Goal: Information Seeking & Learning: Learn about a topic

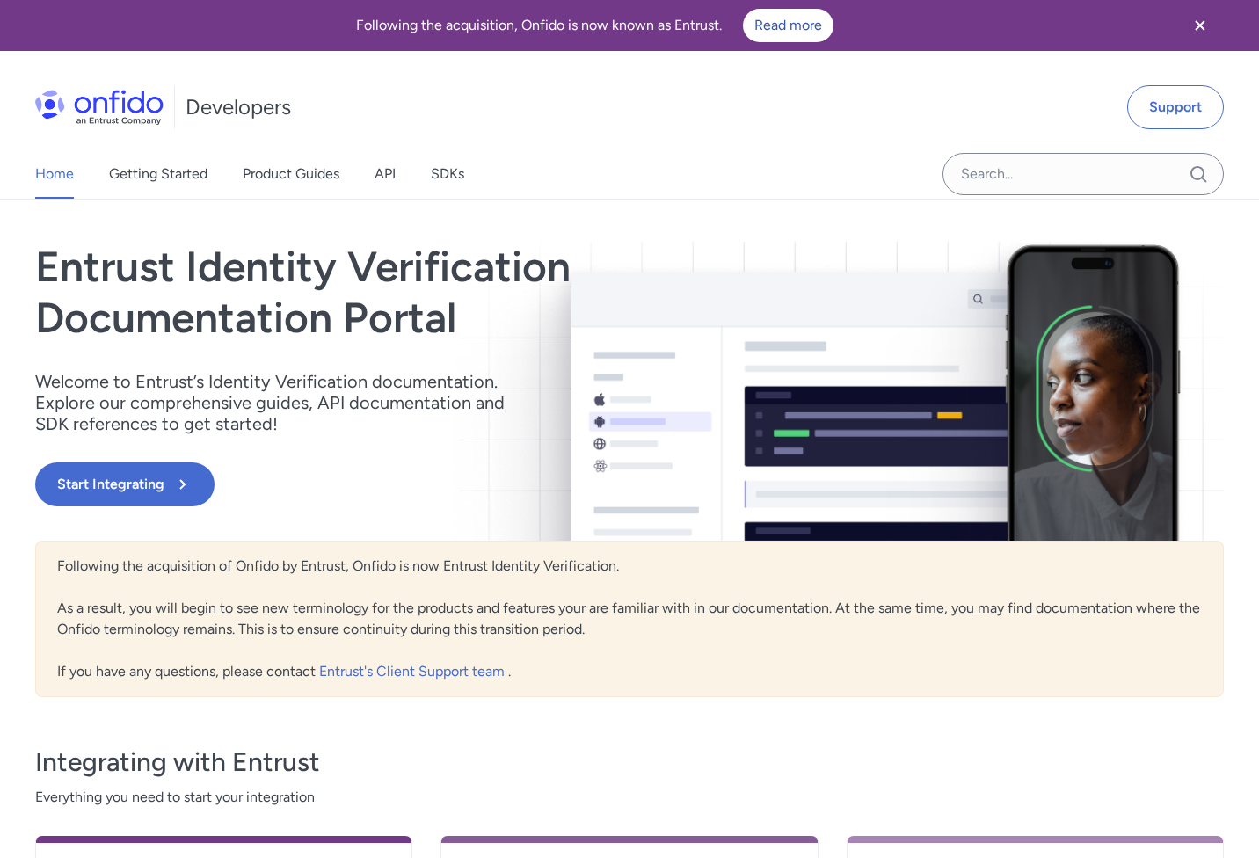
click at [399, 179] on div "Home Getting Started Product Guides API SDKs" at bounding box center [267, 173] width 534 height 49
click at [396, 176] on link "API" at bounding box center [384, 173] width 21 height 49
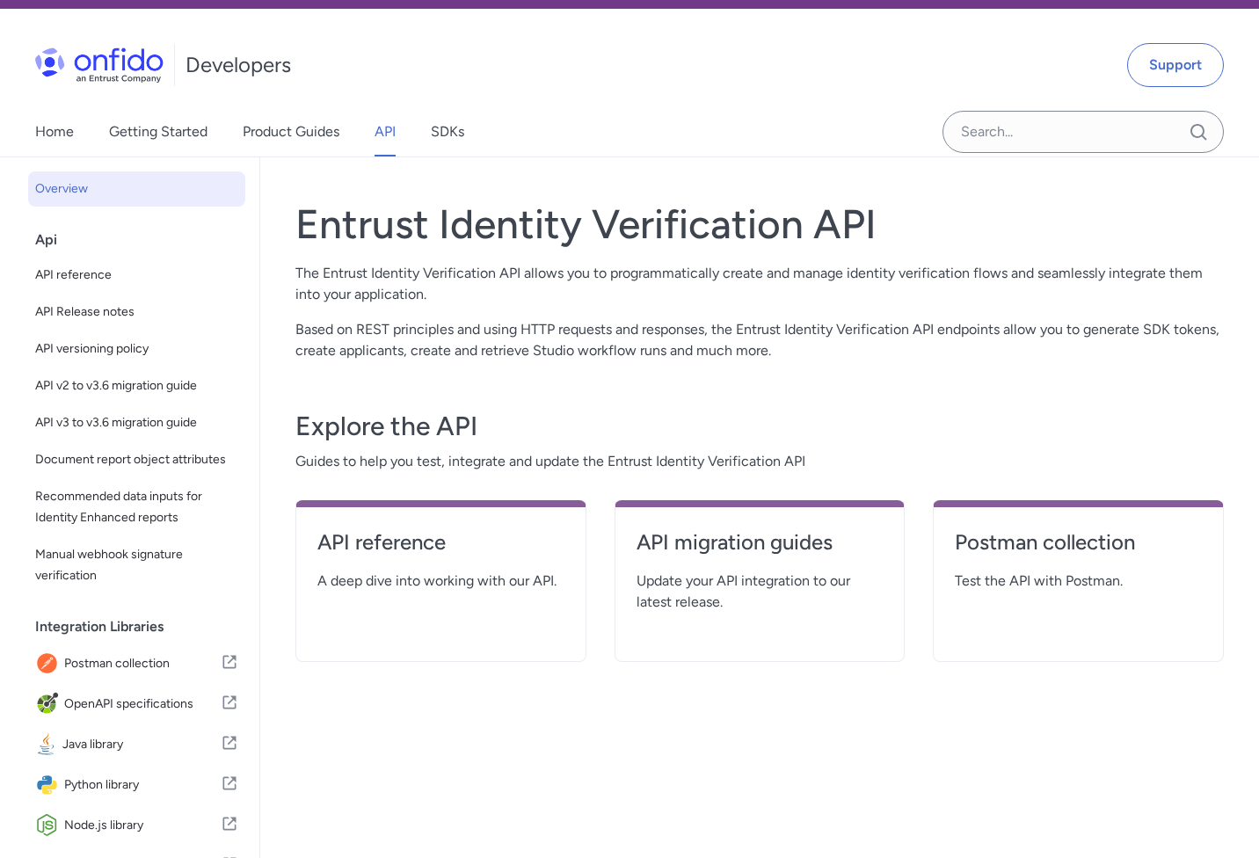
scroll to position [66, 0]
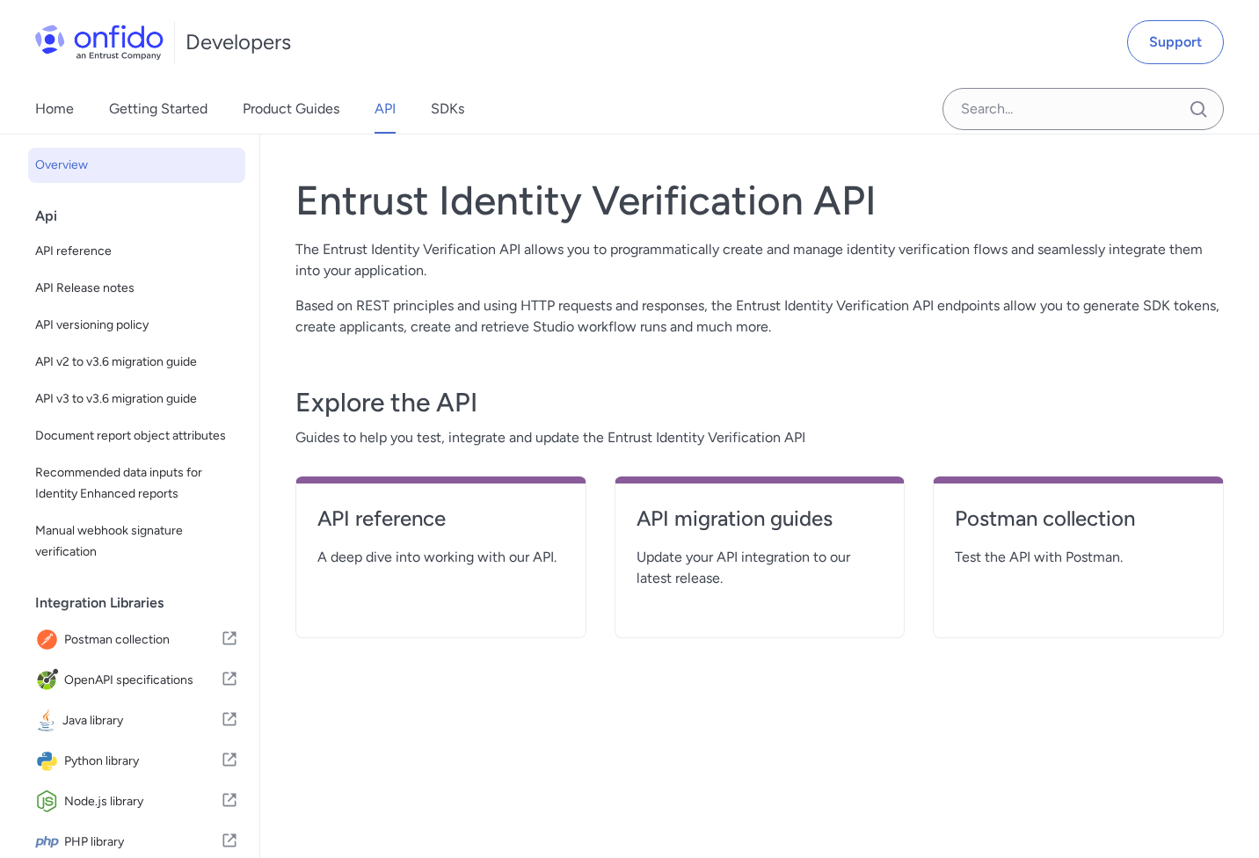
click at [375, 583] on div "API reference A deep dive into working with our API." at bounding box center [440, 557] width 291 height 162
click at [374, 548] on span "A deep dive into working with our API." at bounding box center [440, 557] width 247 height 21
click at [362, 520] on h4 "API reference" at bounding box center [440, 519] width 247 height 28
select select "http"
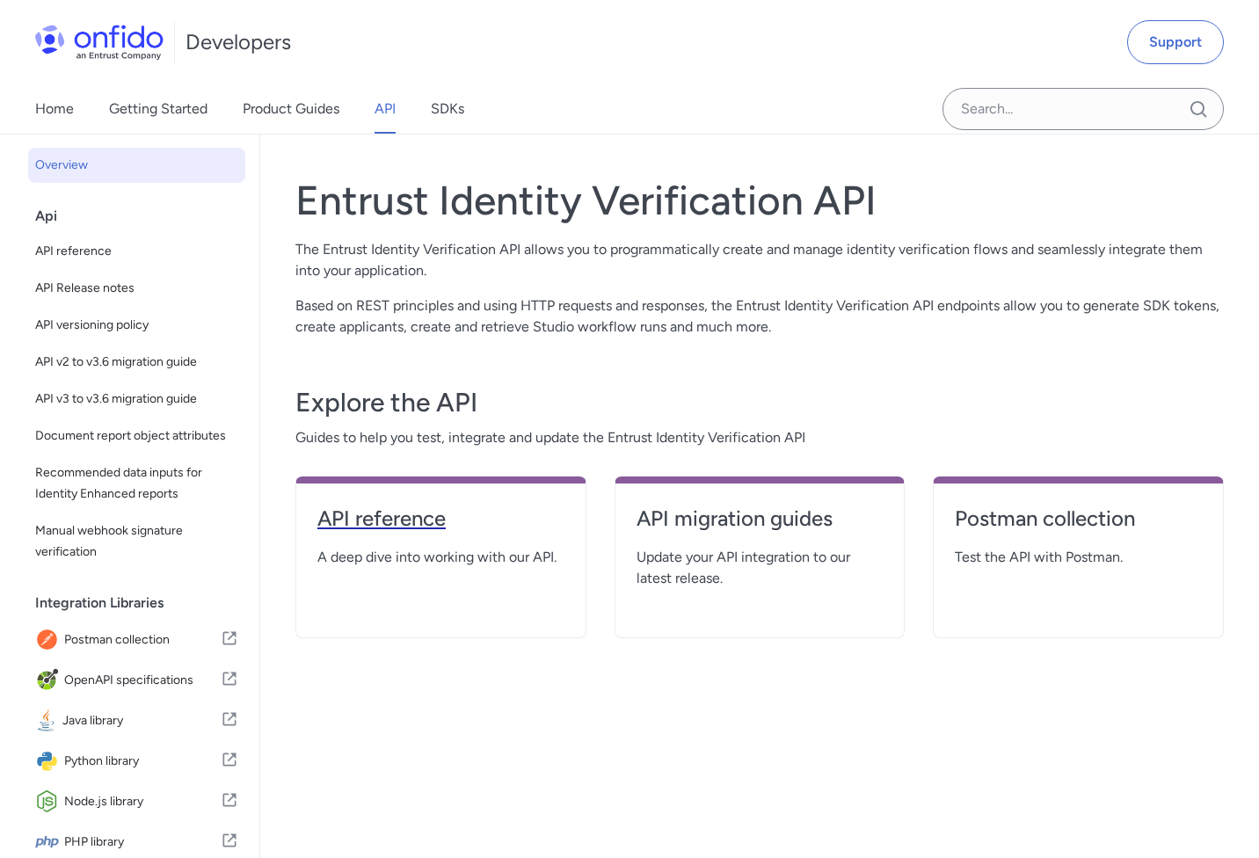
select select "http"
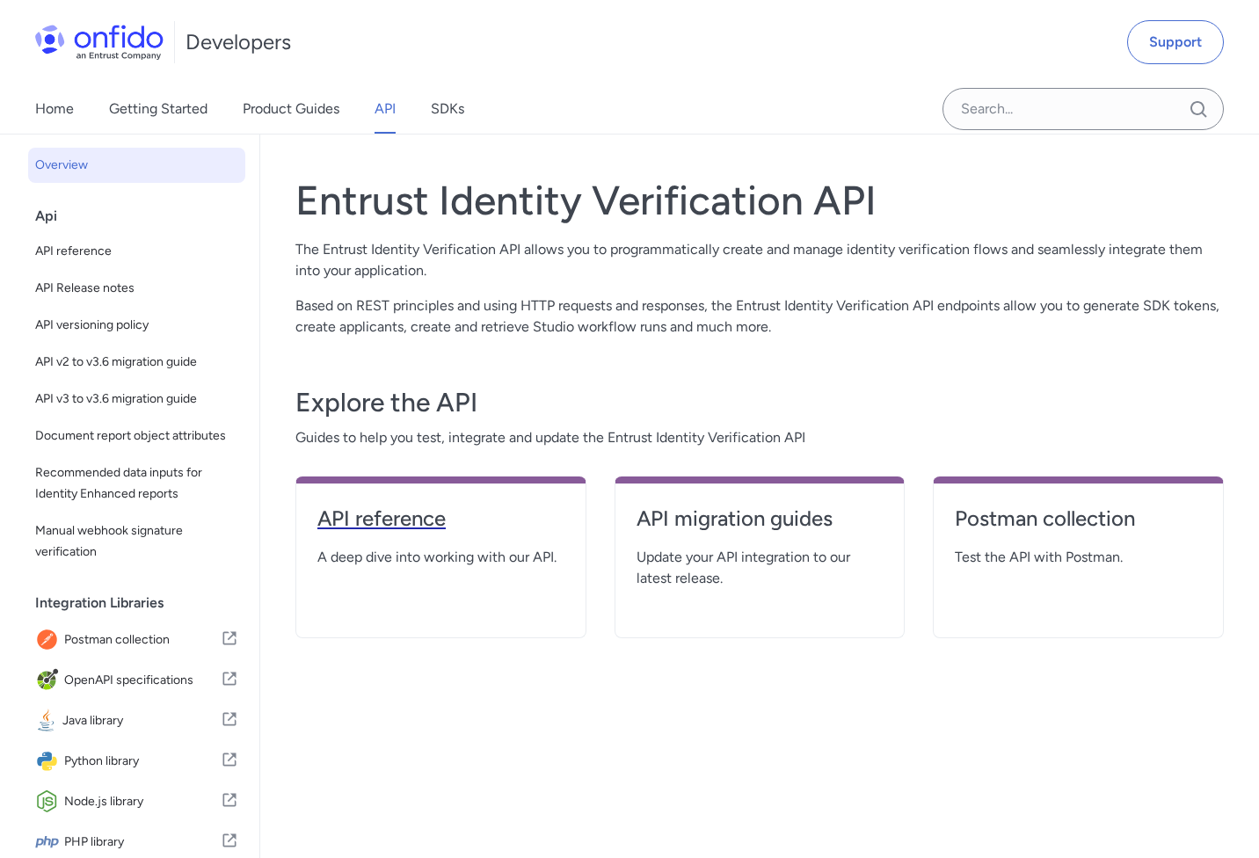
select select "http"
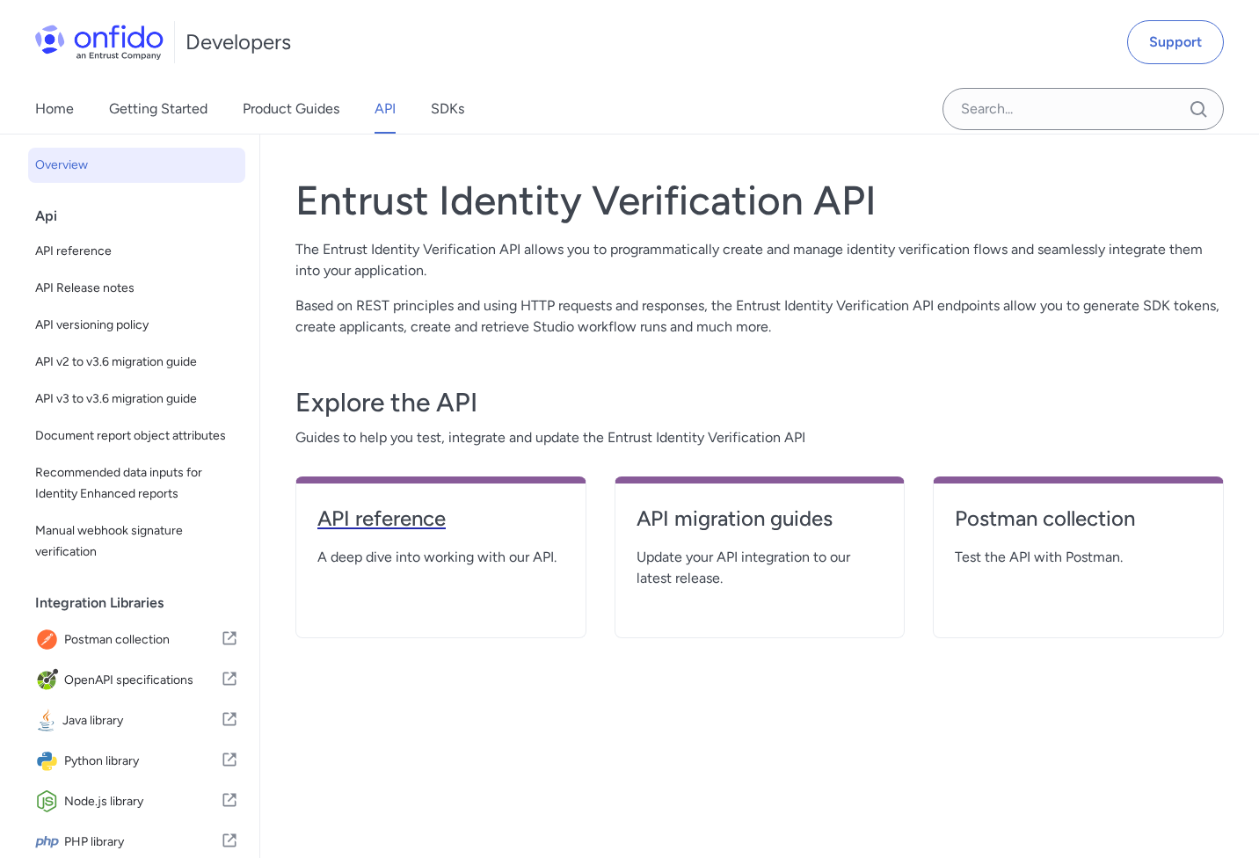
select select "http"
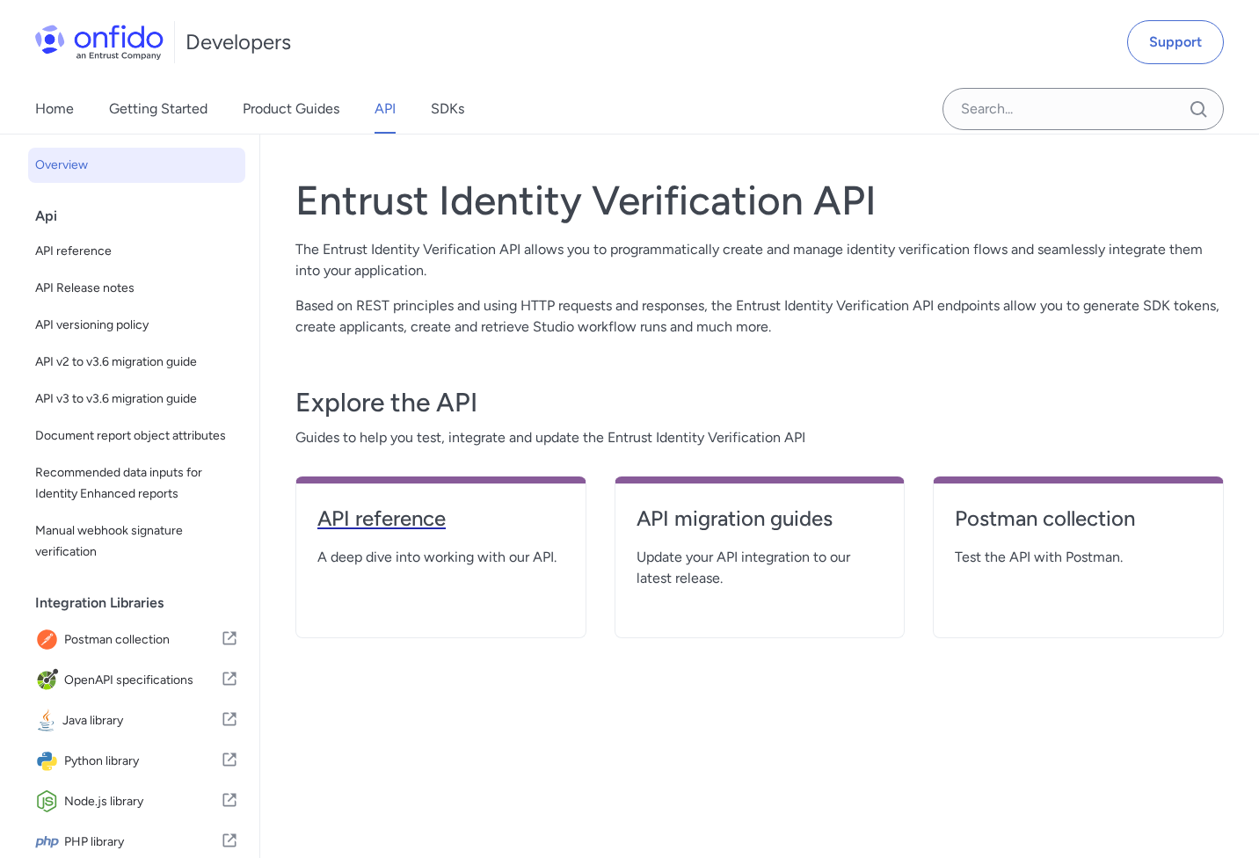
select select "http"
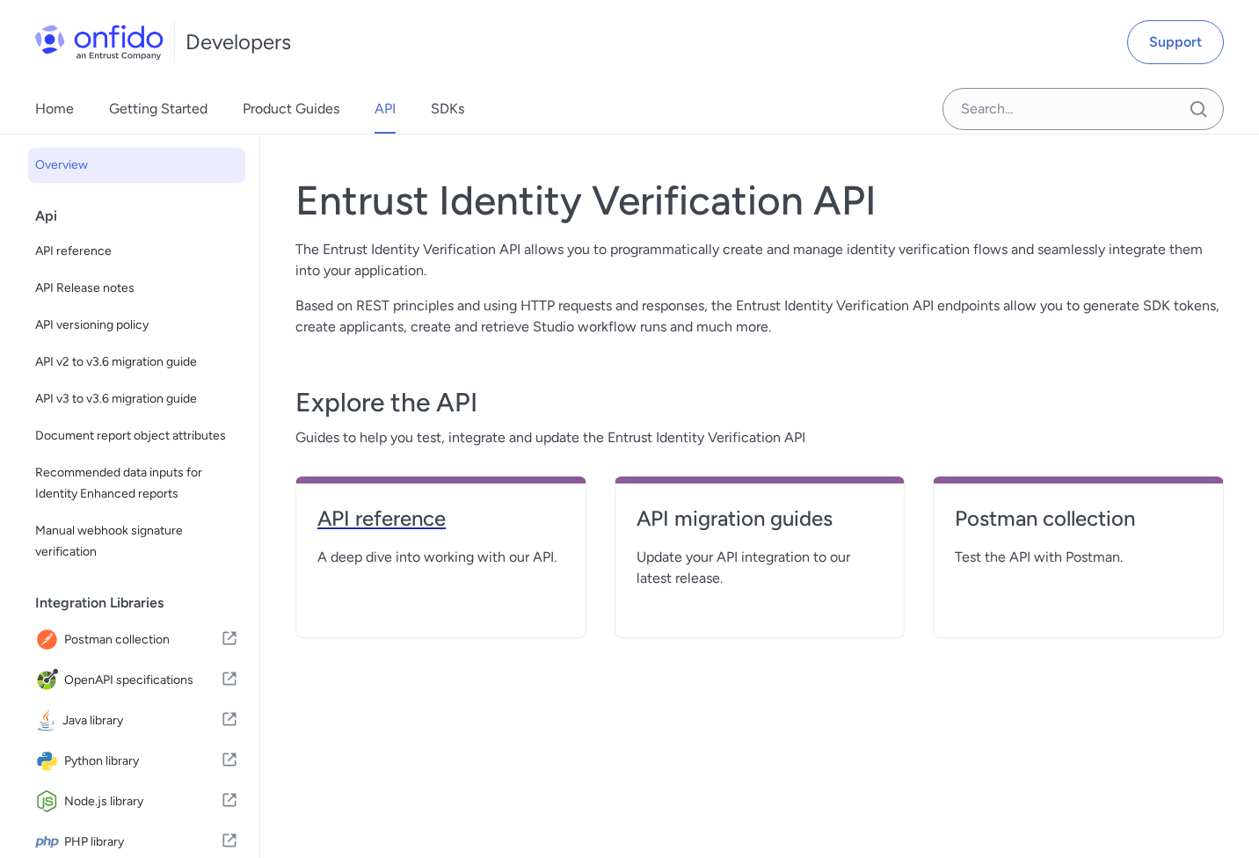
select select "http"
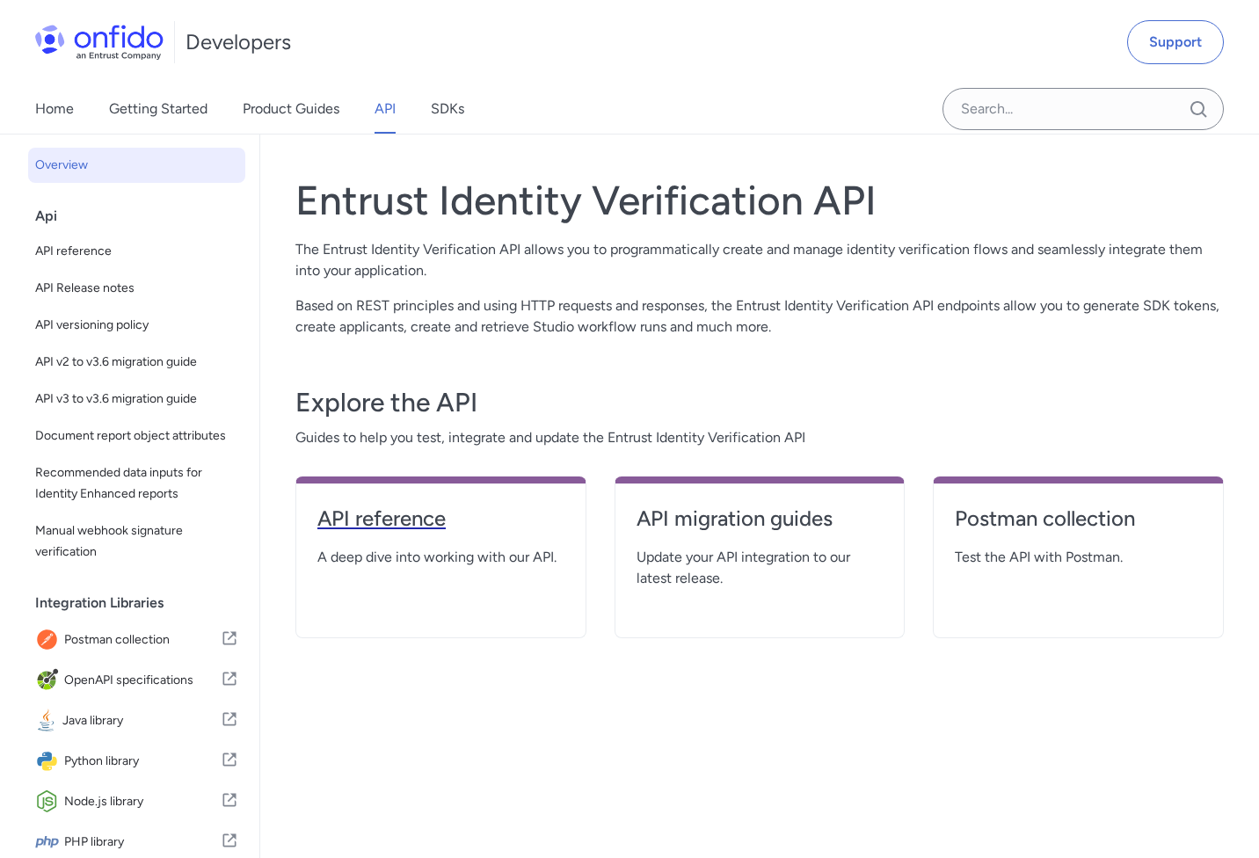
select select "http"
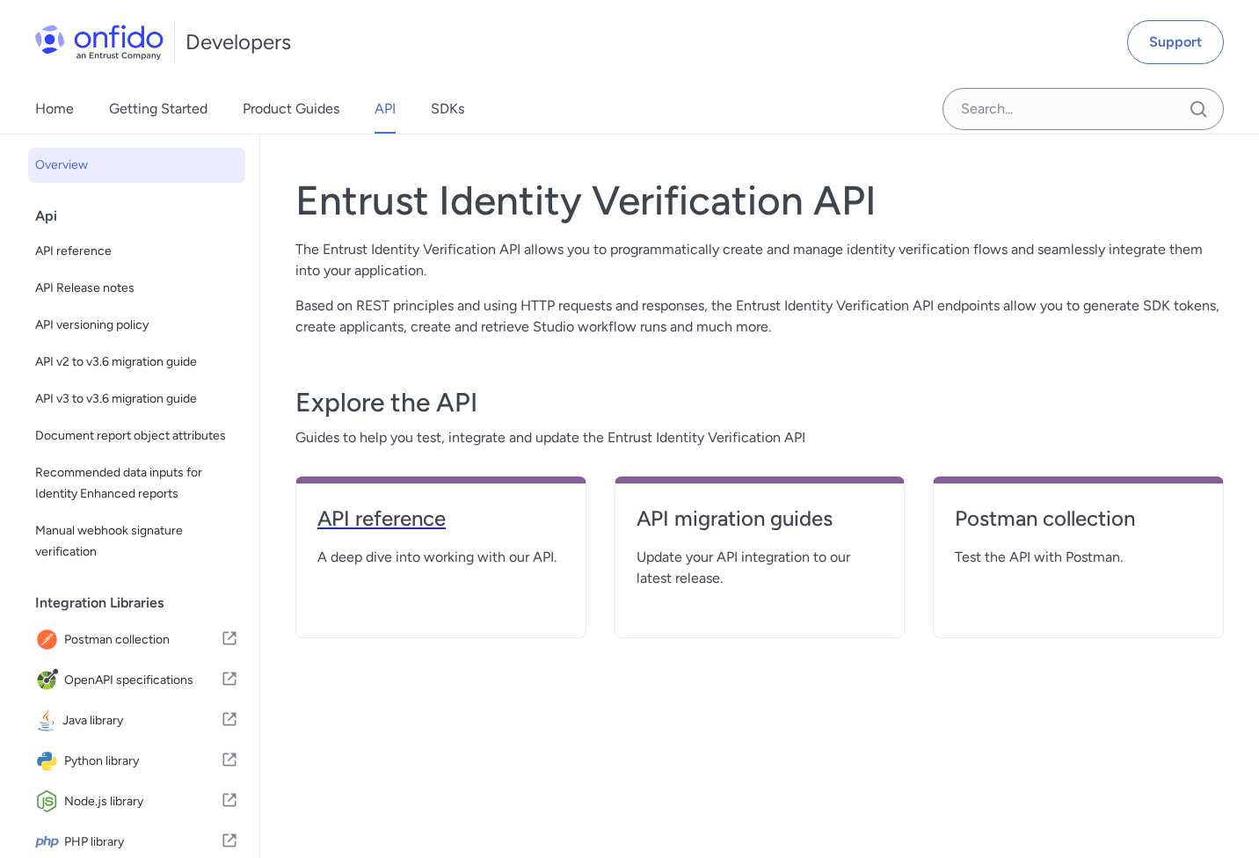
select select "http"
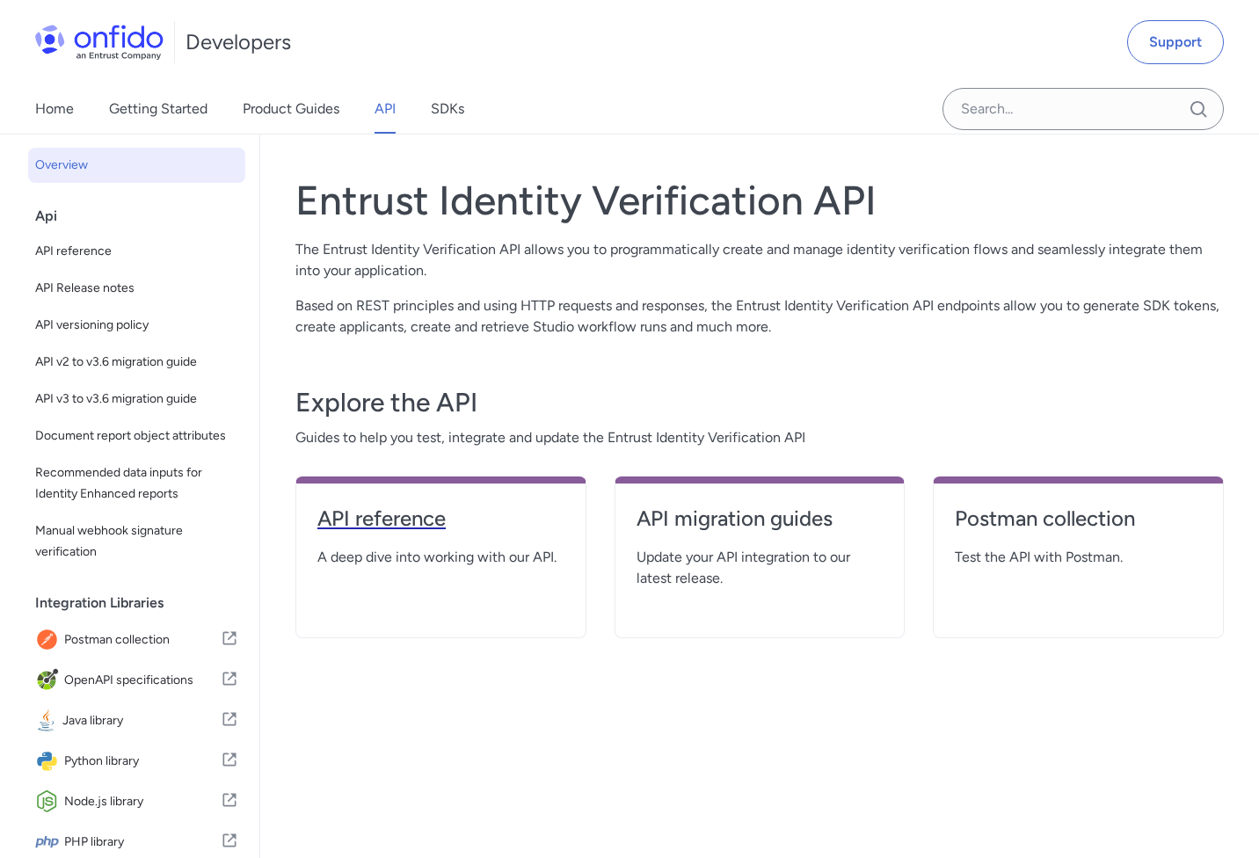
select select "http"
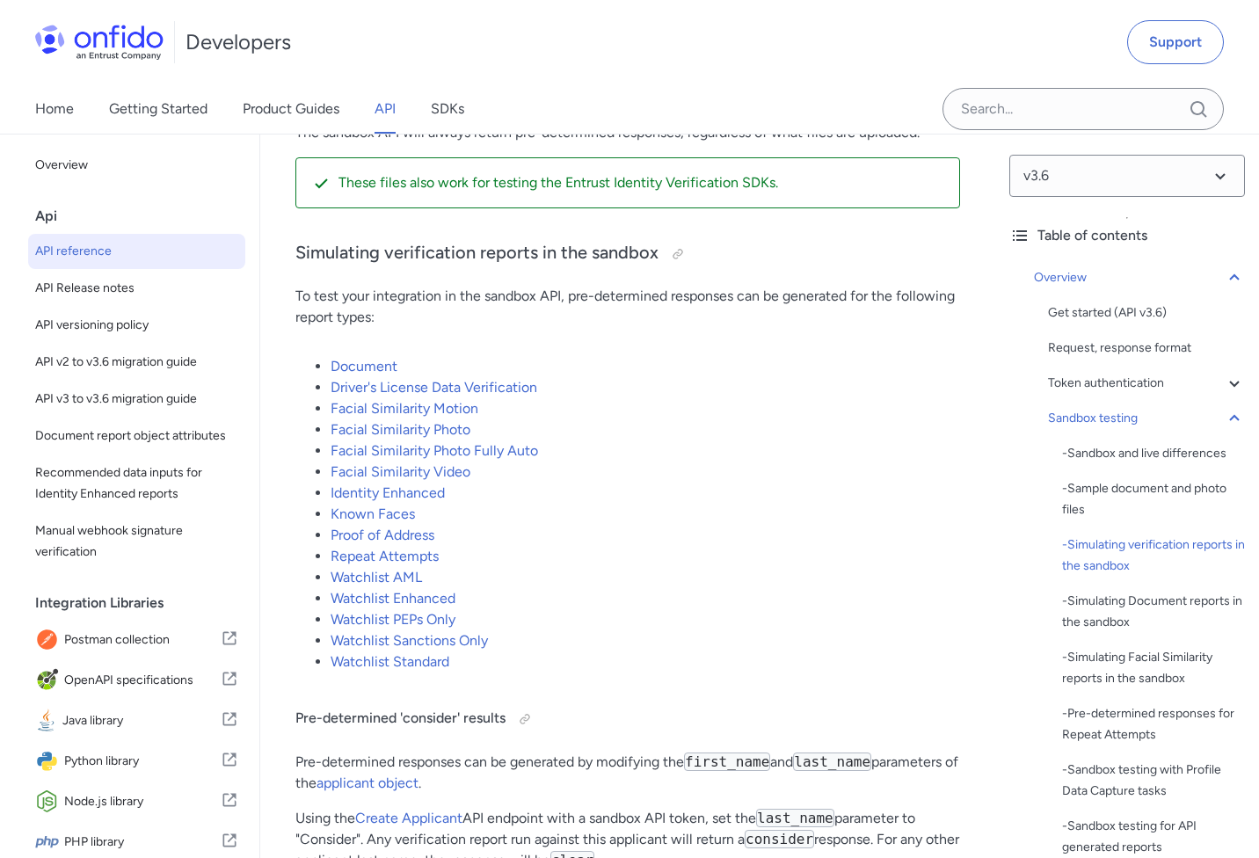
scroll to position [3846, 0]
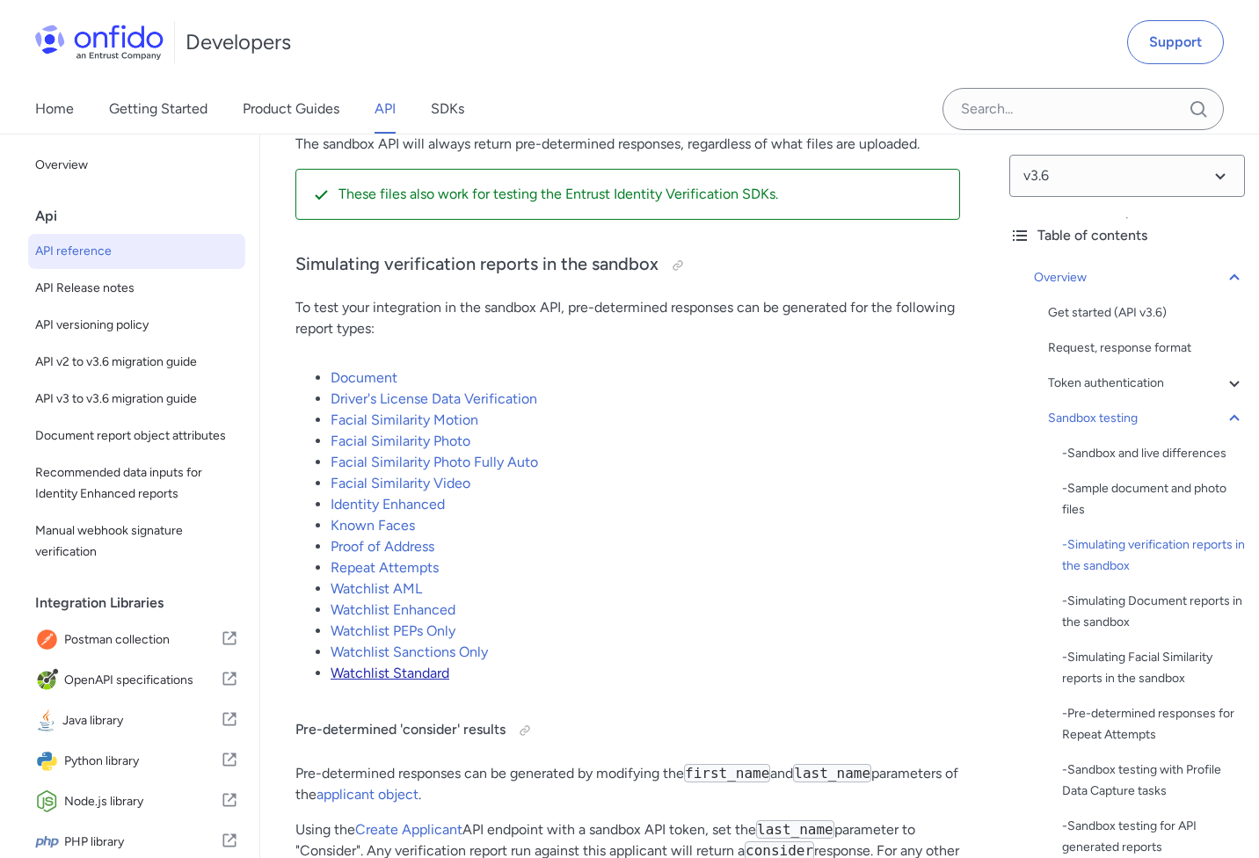
click at [376, 672] on link "Watchlist Standard" at bounding box center [389, 672] width 119 height 17
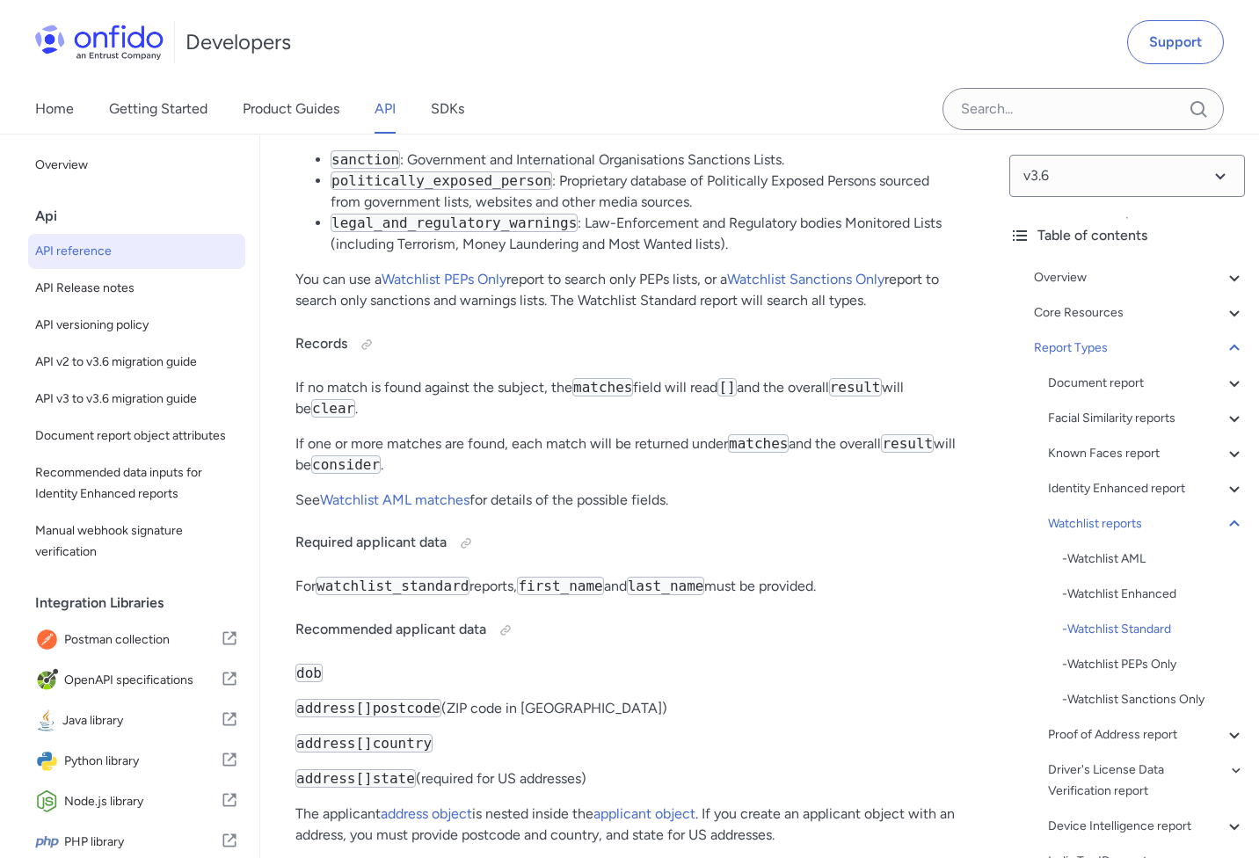
click at [388, 101] on link "API" at bounding box center [384, 108] width 21 height 49
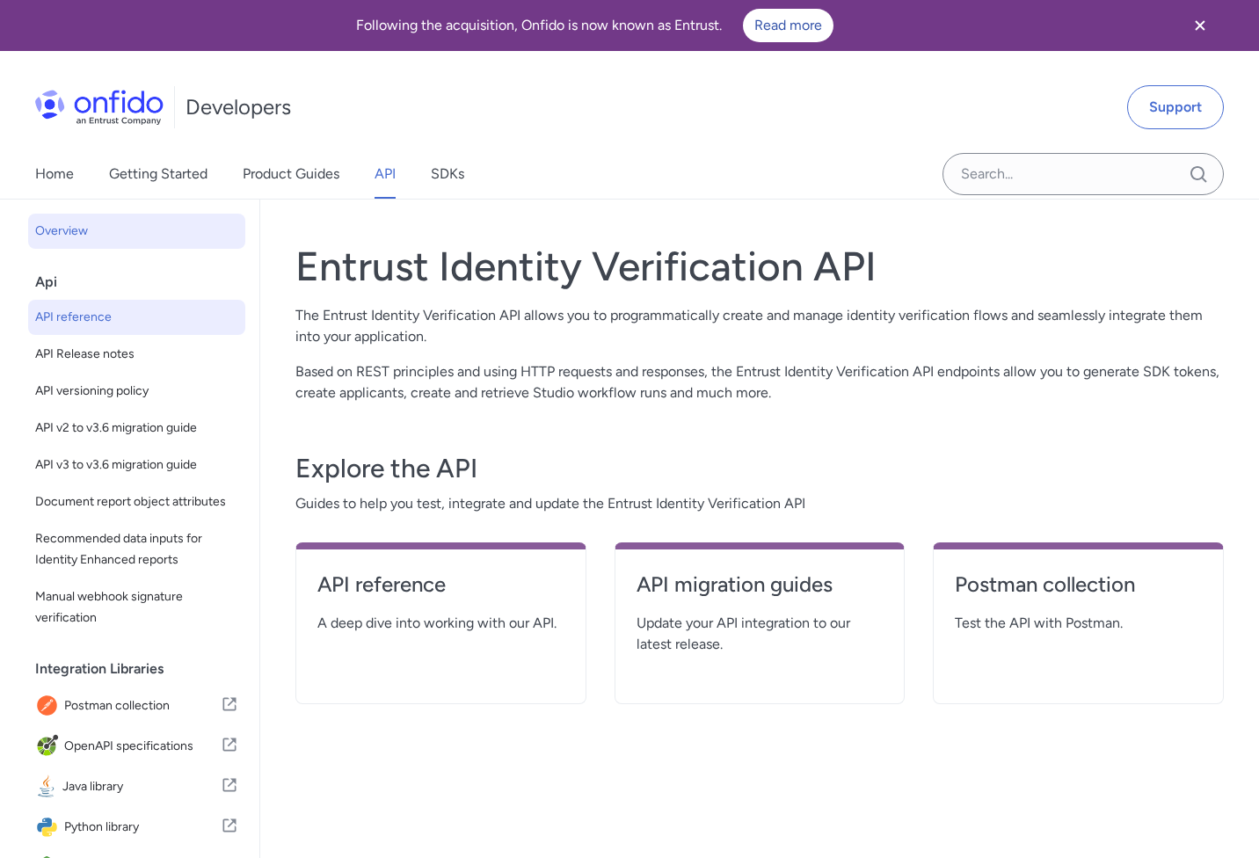
click at [81, 327] on span "API reference" at bounding box center [136, 317] width 203 height 21
select select "http"
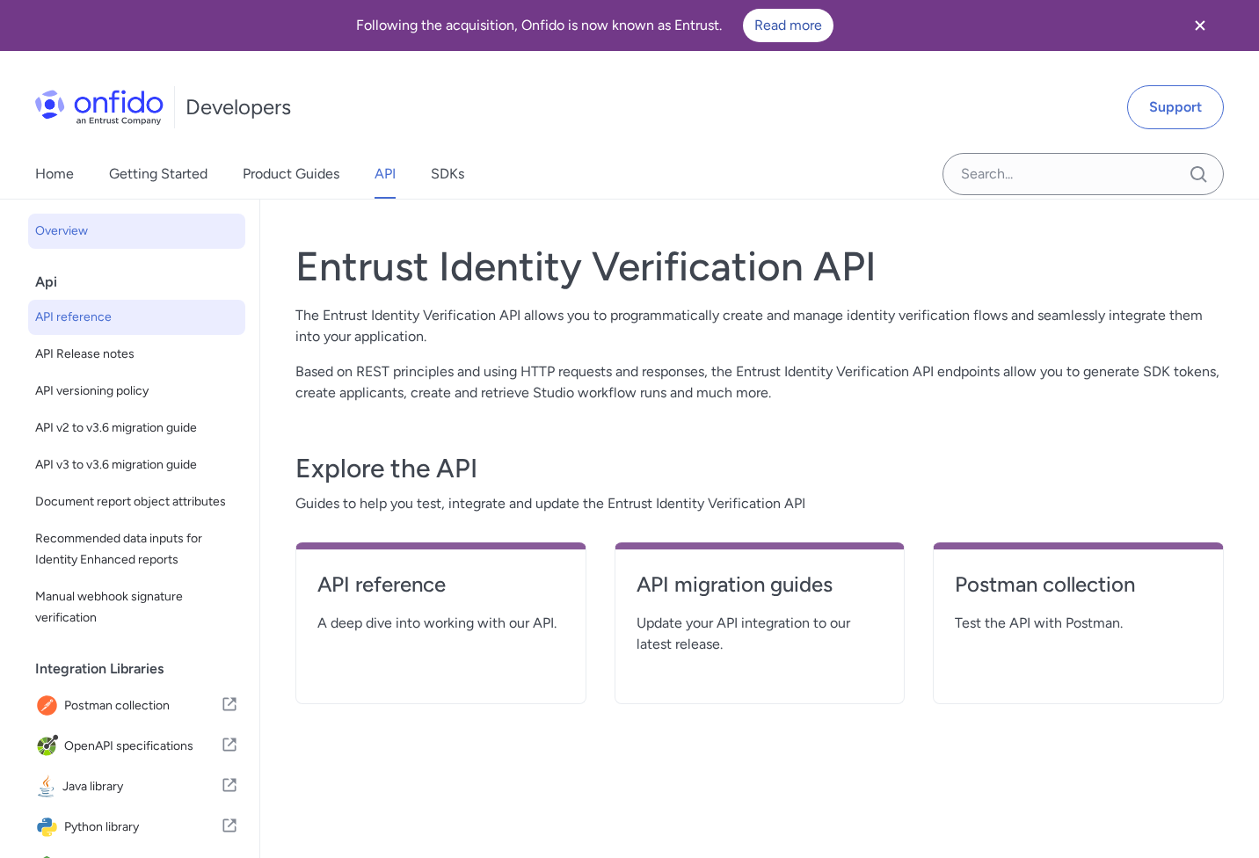
select select "http"
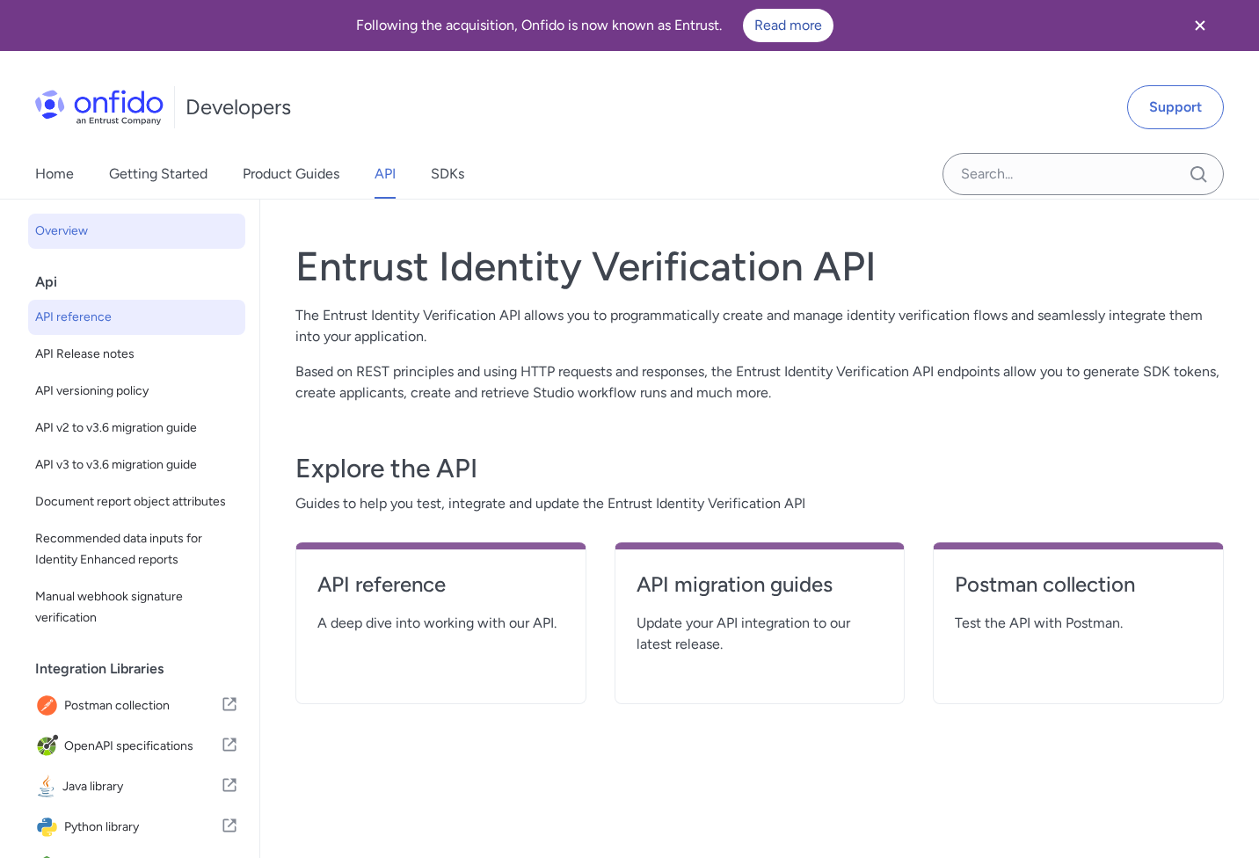
select select "http"
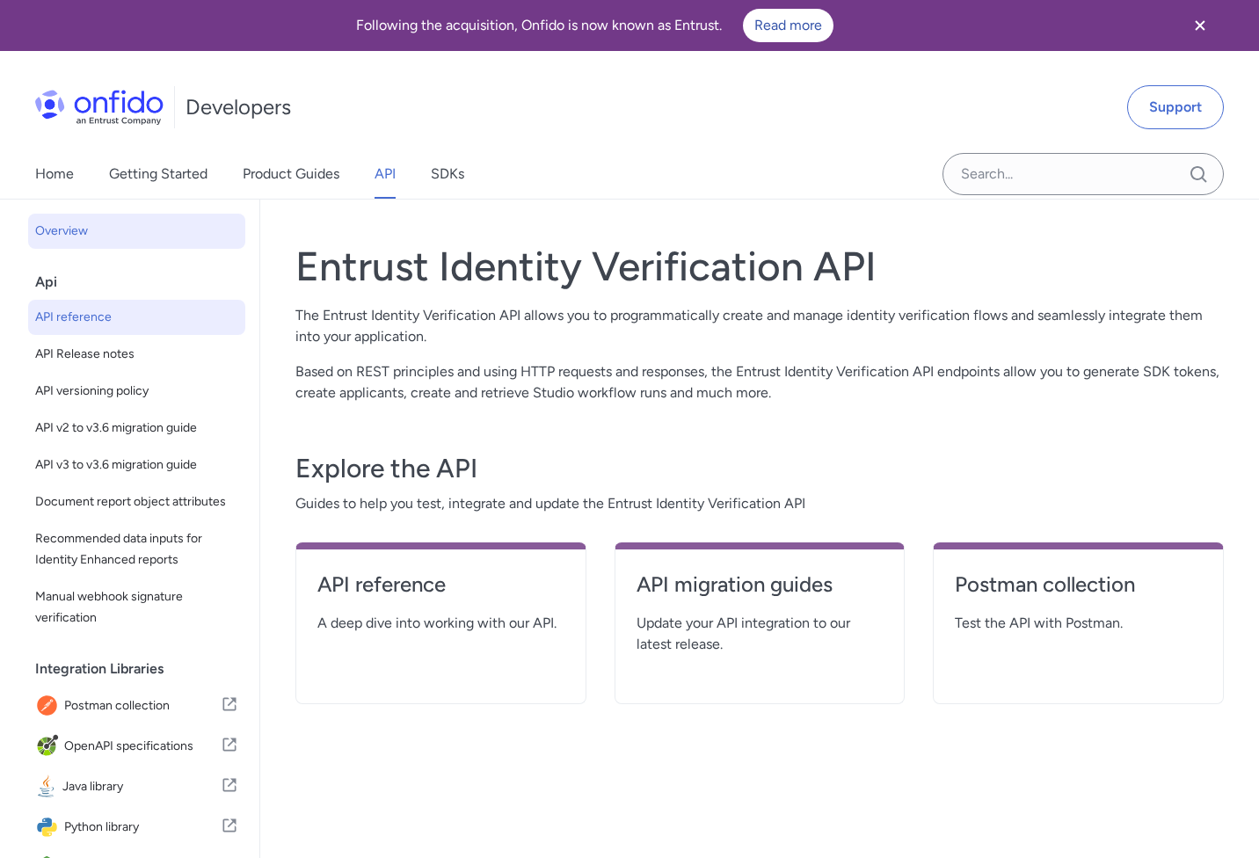
select select "http"
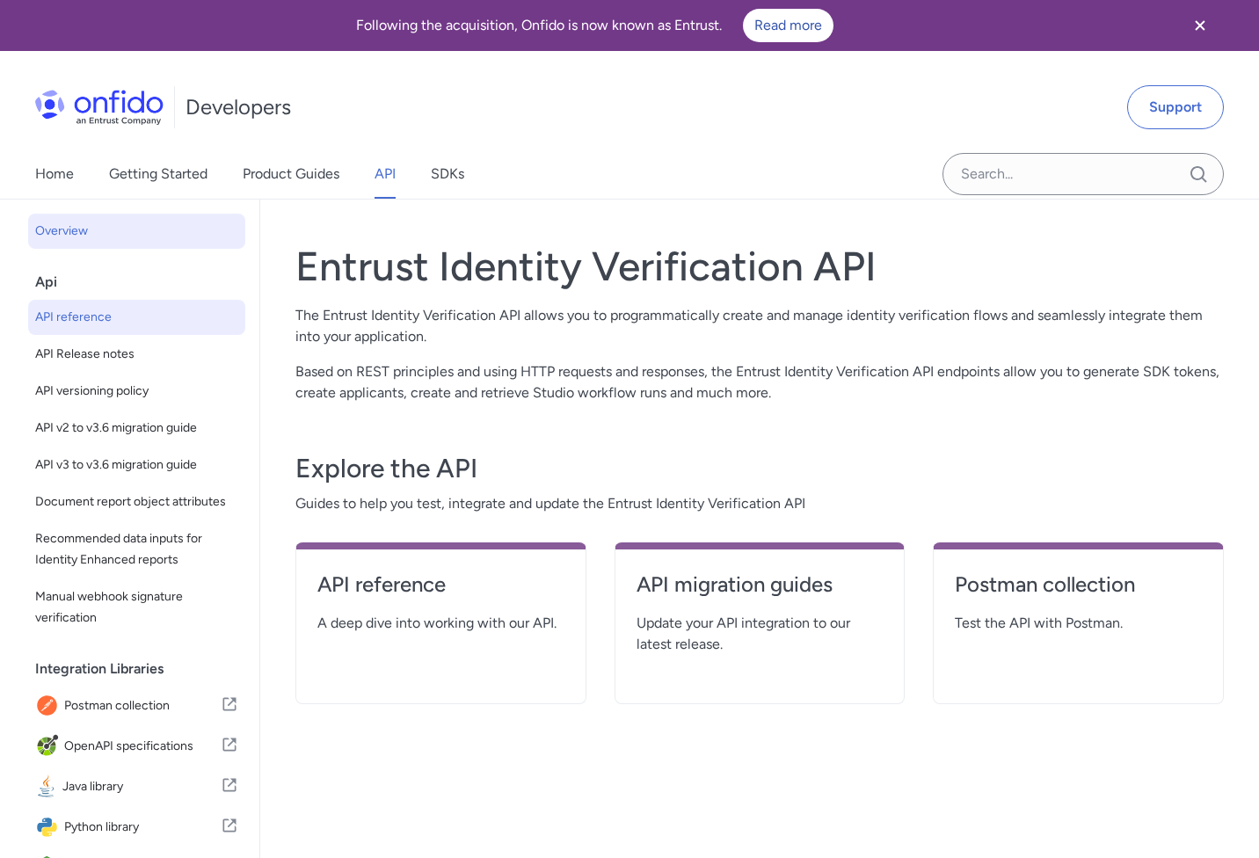
select select "http"
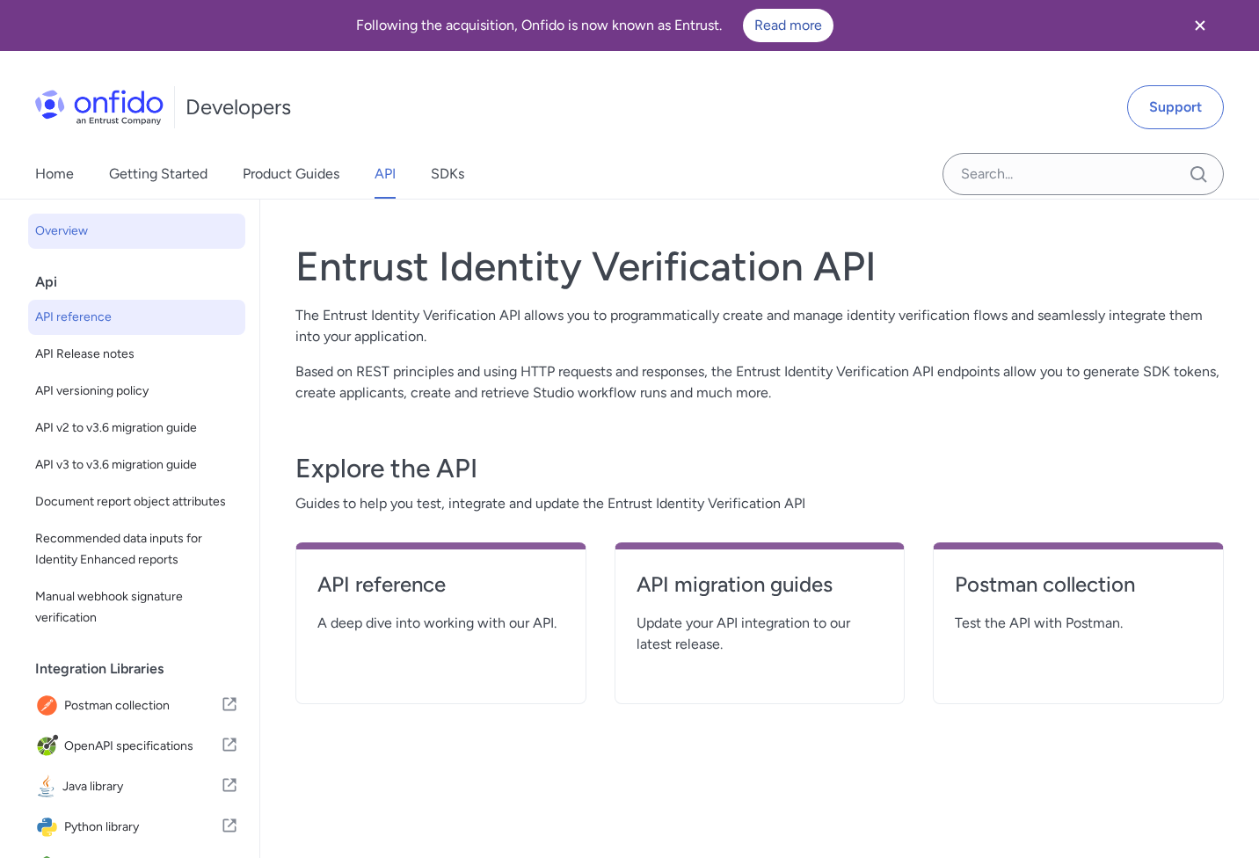
select select "http"
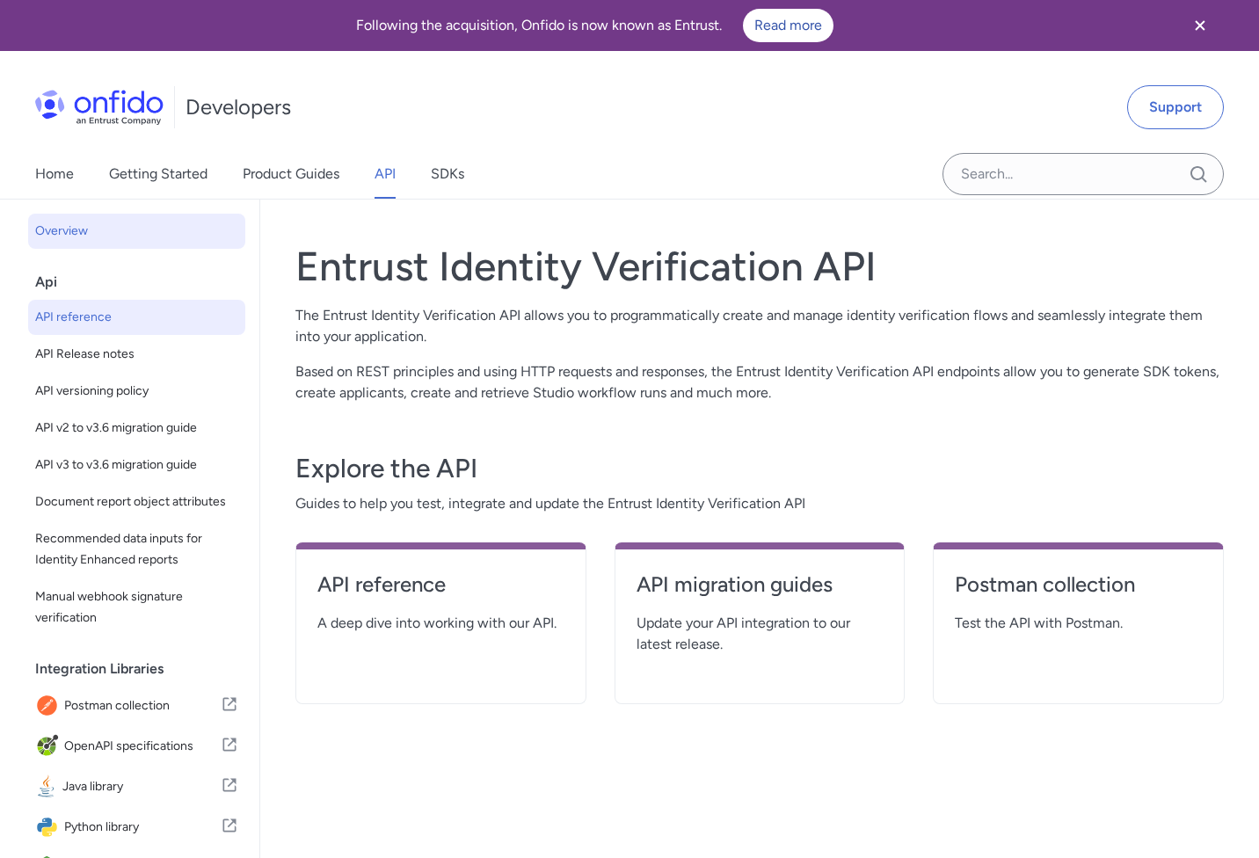
select select "http"
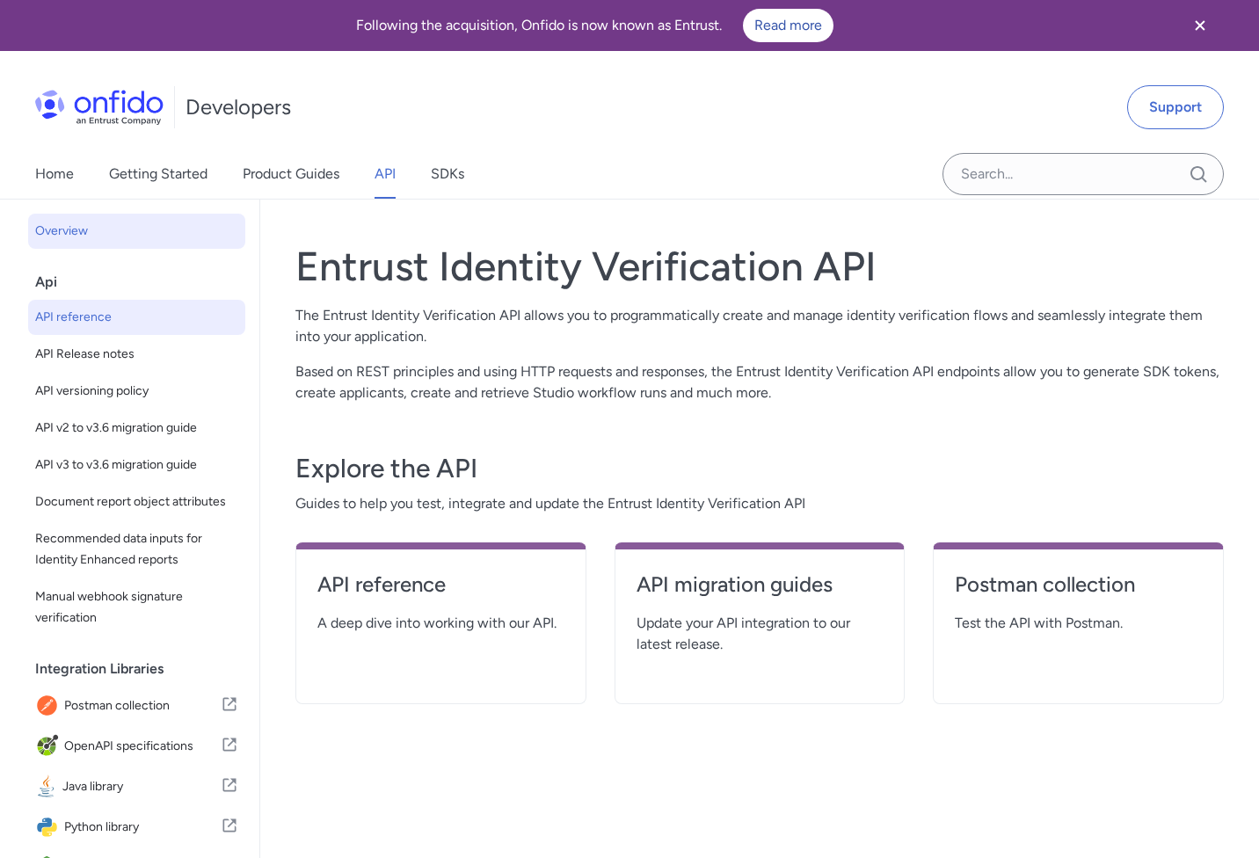
select select "http"
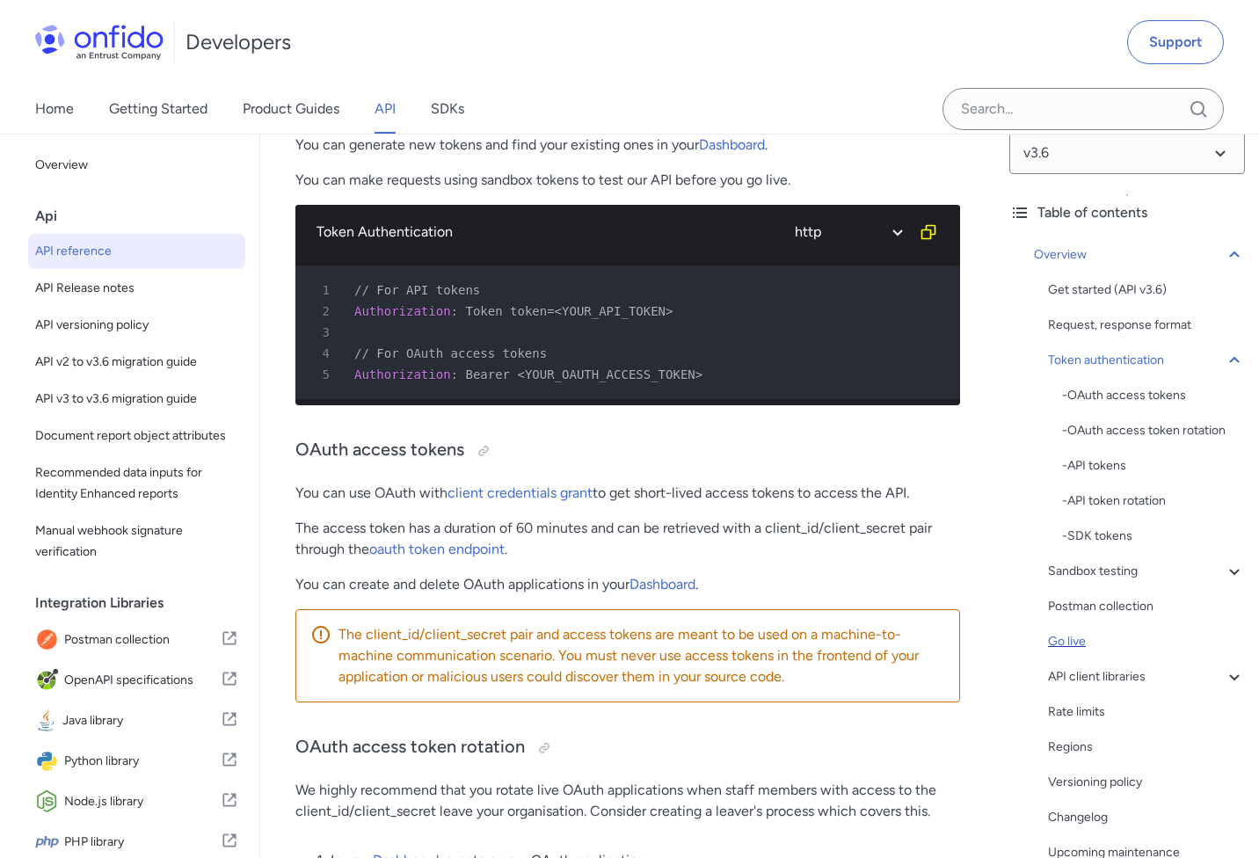
scroll to position [5, 0]
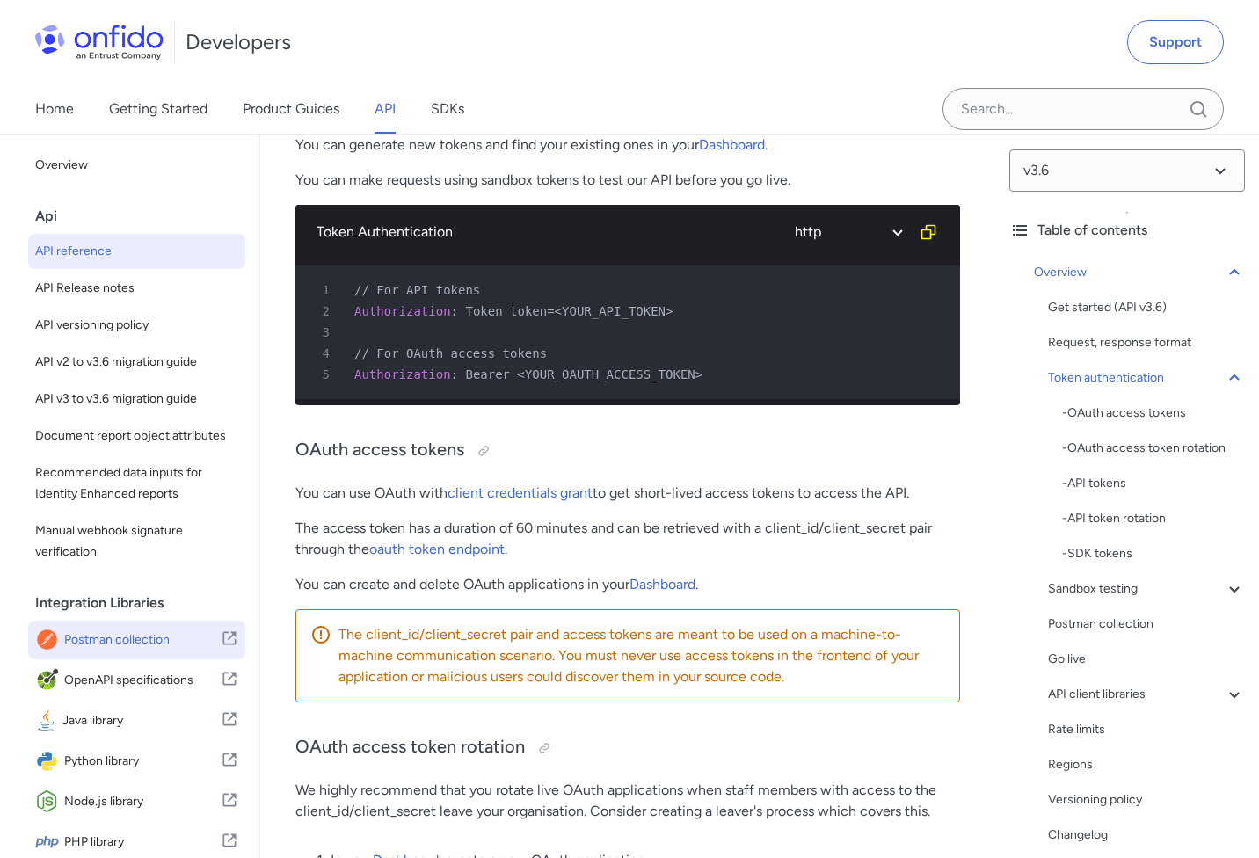
click at [125, 640] on span "Postman collection" at bounding box center [142, 640] width 156 height 25
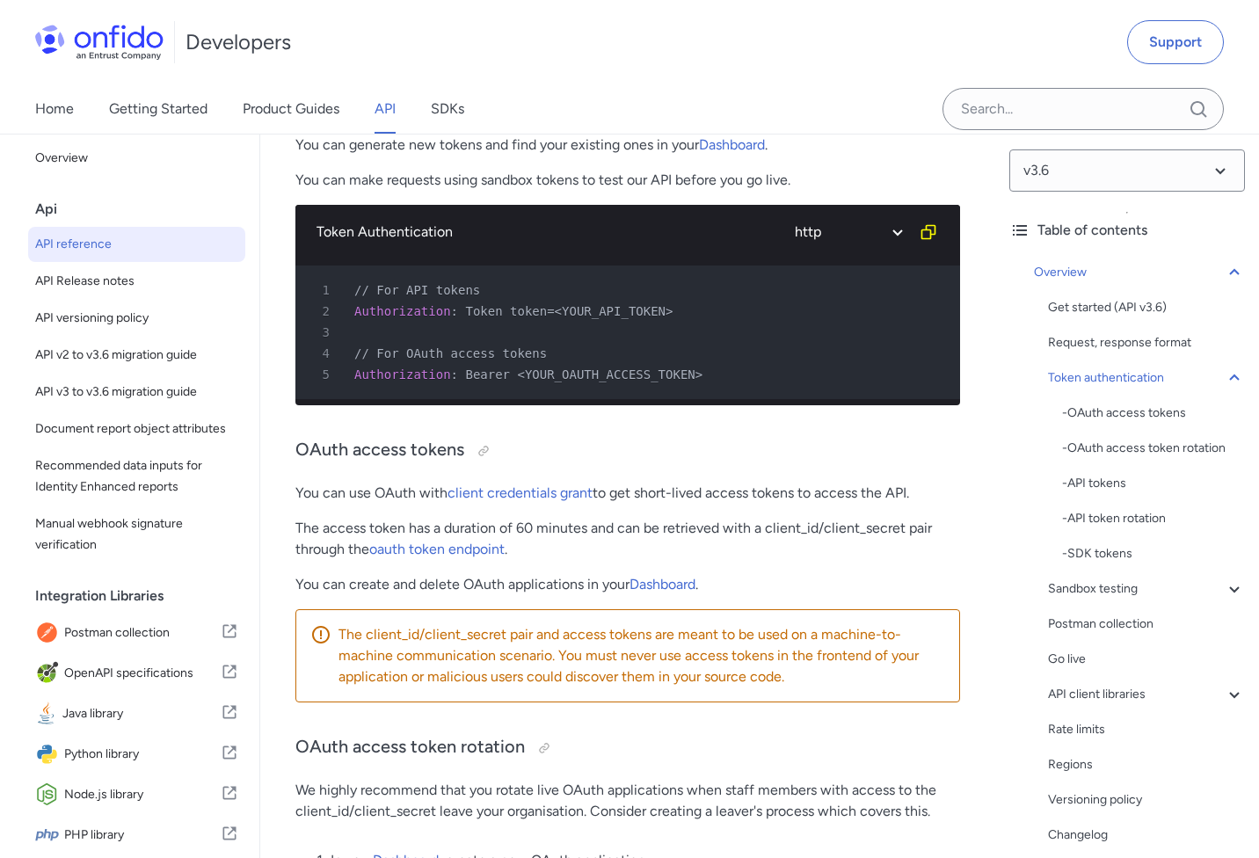
scroll to position [0, 0]
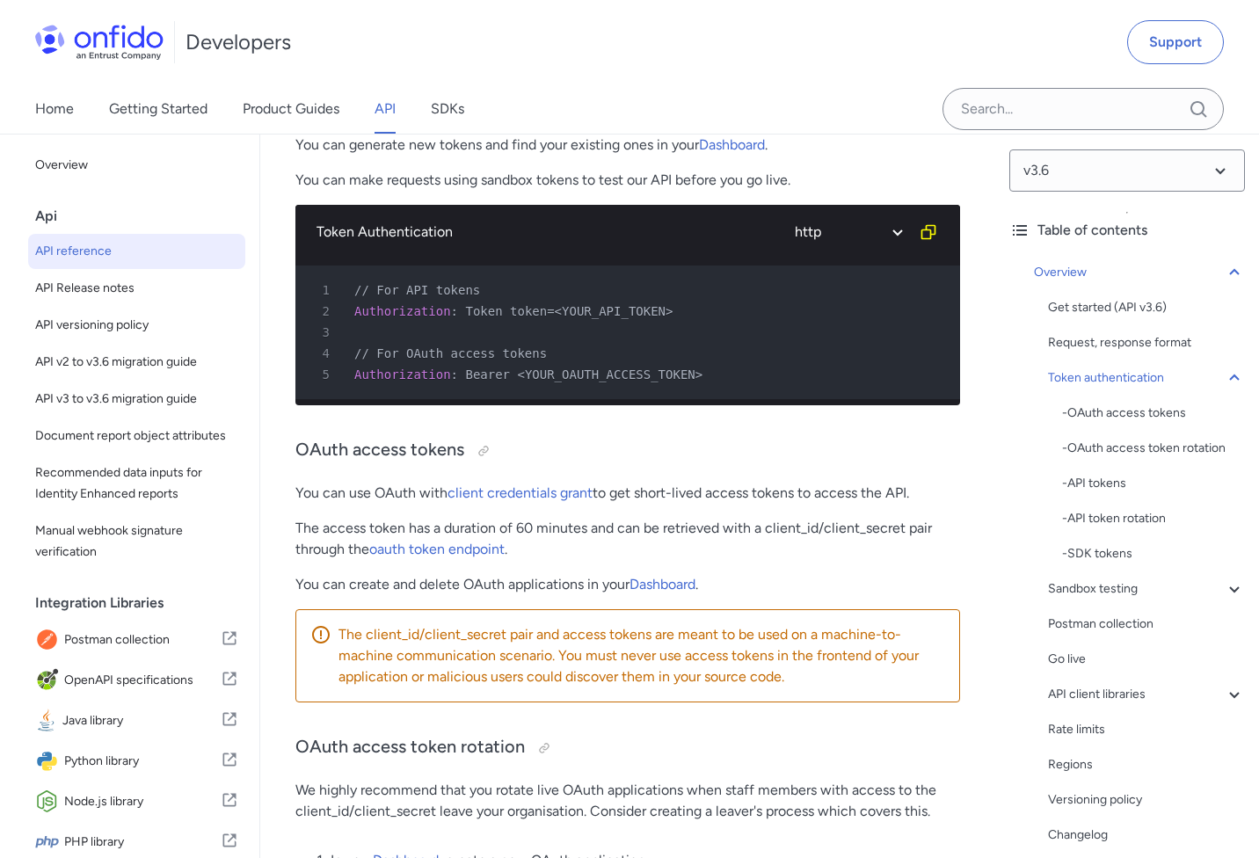
click at [374, 108] on div "Home Getting Started Product Guides API SDKs" at bounding box center [267, 108] width 534 height 49
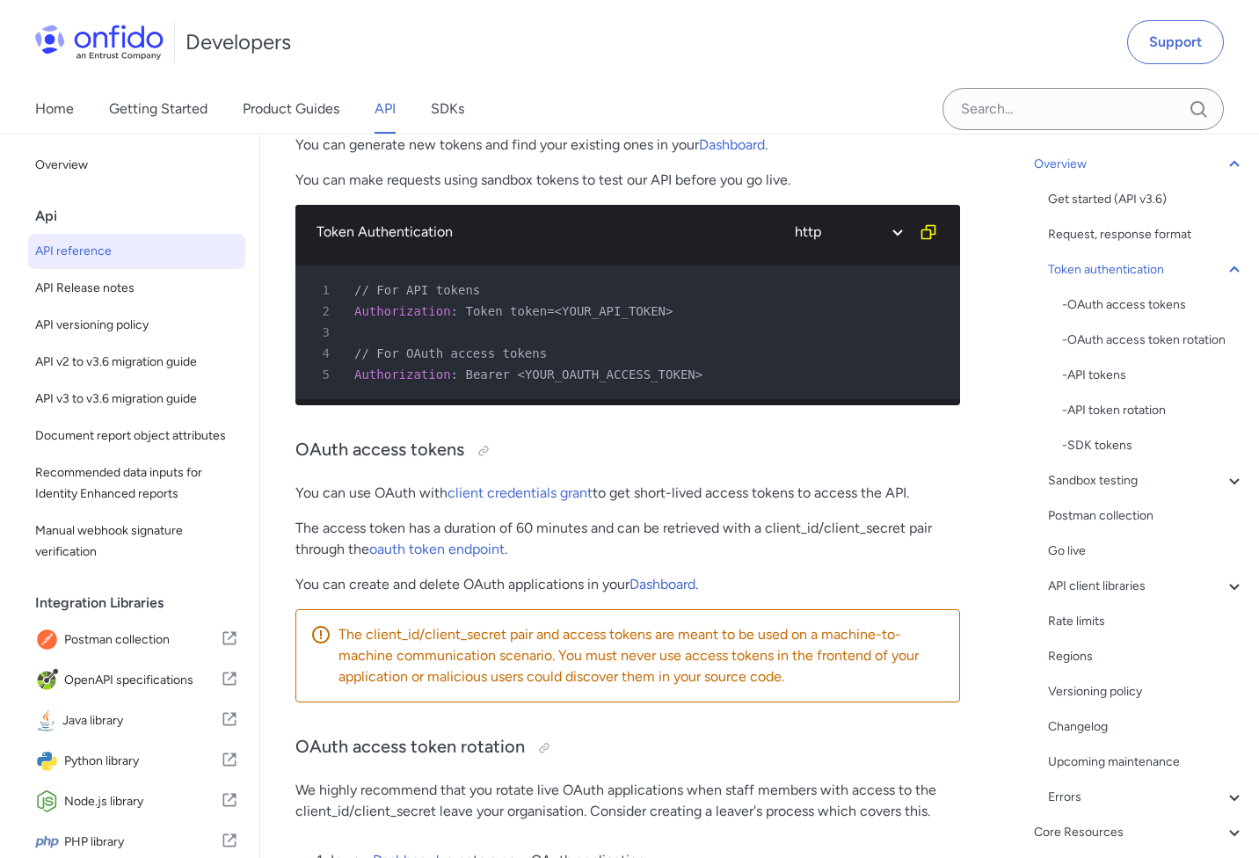
scroll to position [130, 0]
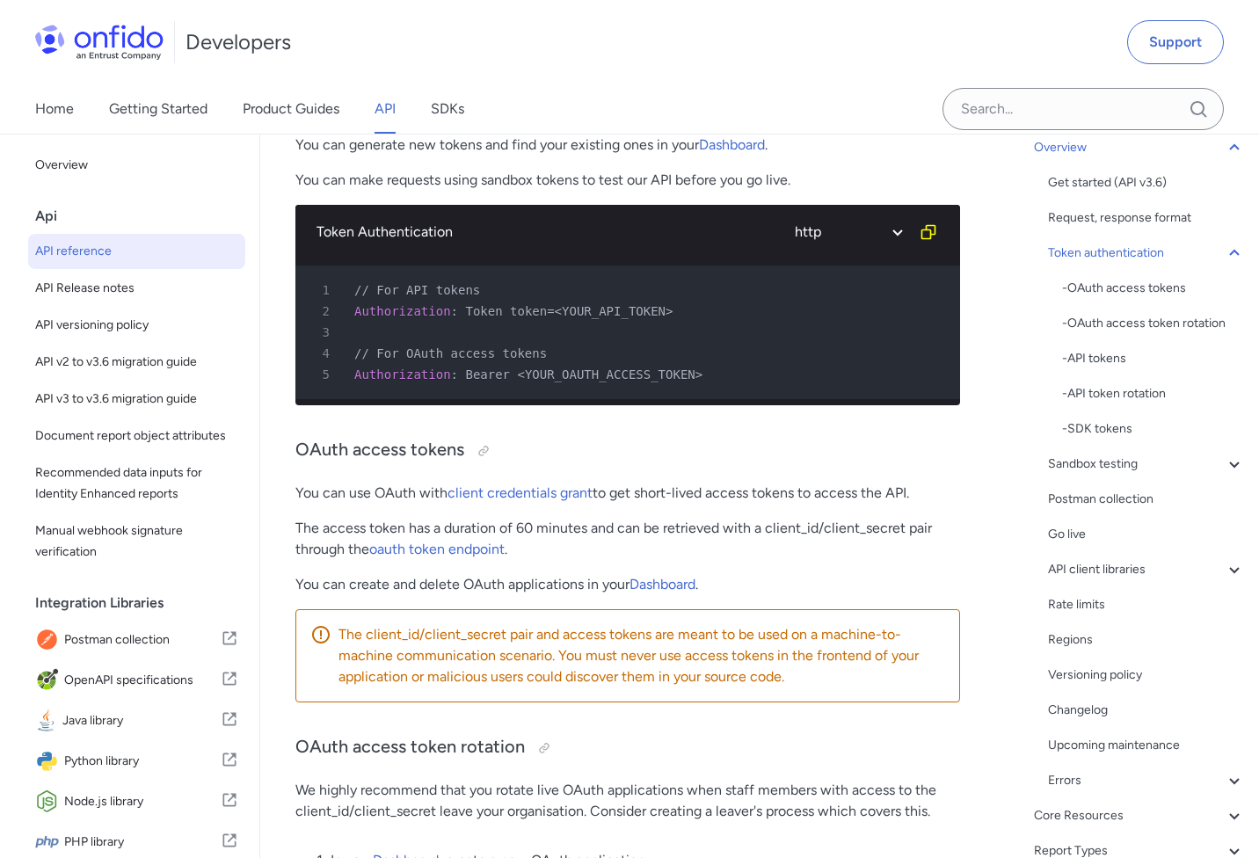
click at [1149, 581] on div "Get started (API v3.6) Request, response format Token authentication - OAuth ac…" at bounding box center [1146, 481] width 197 height 619
click at [1145, 570] on div "API client libraries" at bounding box center [1146, 569] width 197 height 21
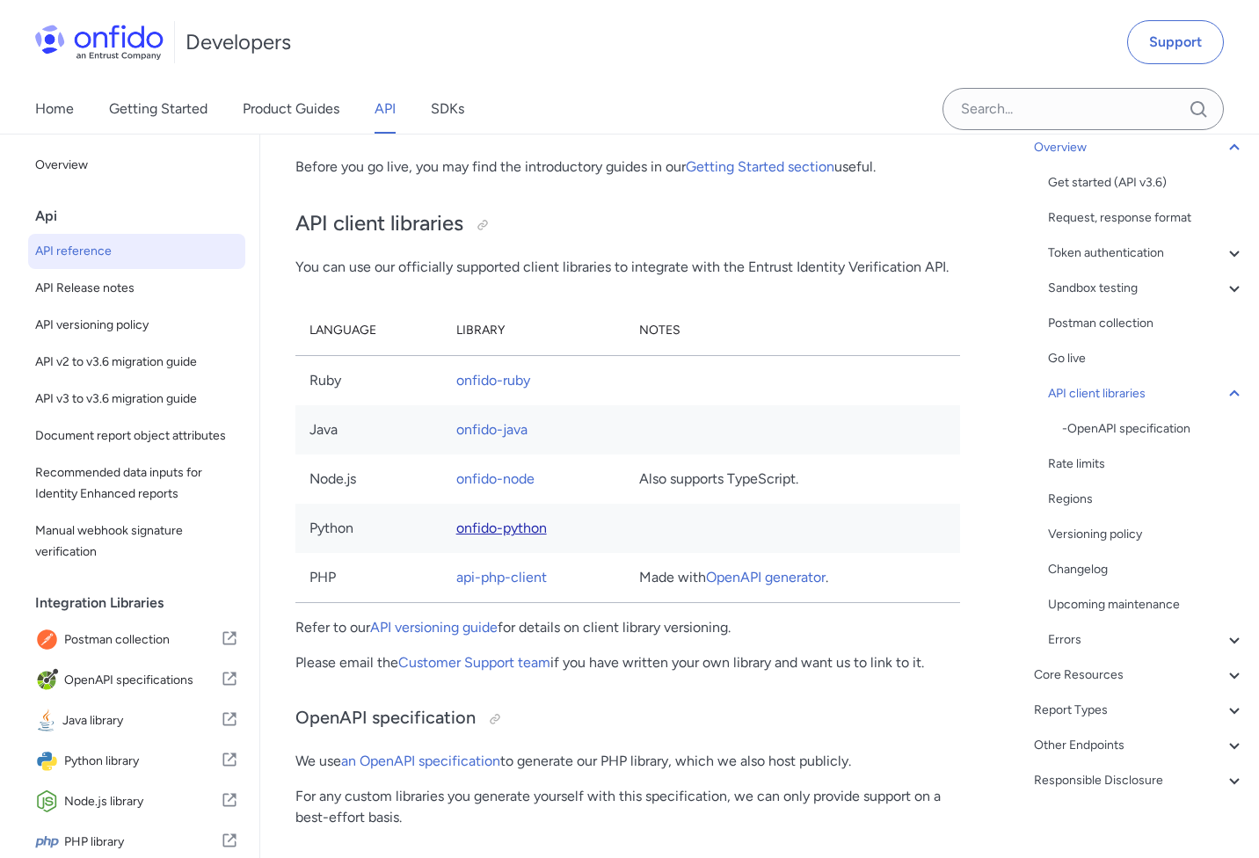
click at [491, 519] on link "onfido-python" at bounding box center [501, 527] width 91 height 17
